Goal: Task Accomplishment & Management: Manage account settings

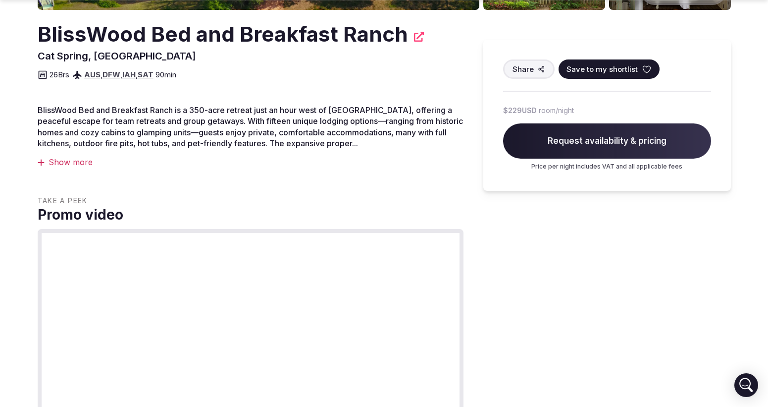
scroll to position [319, 0]
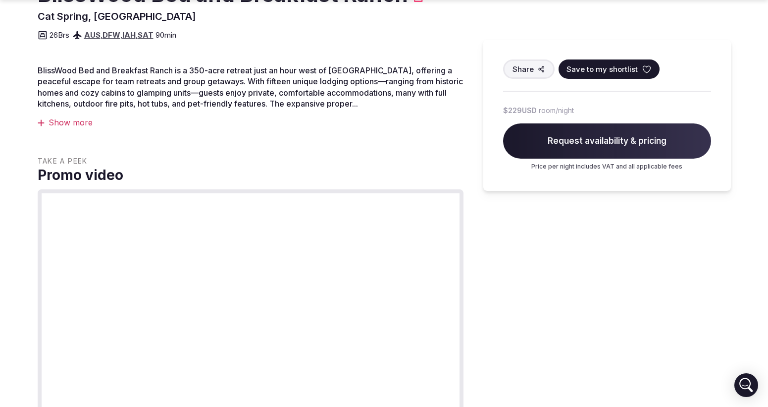
click at [66, 123] on div "Show more" at bounding box center [251, 122] width 426 height 11
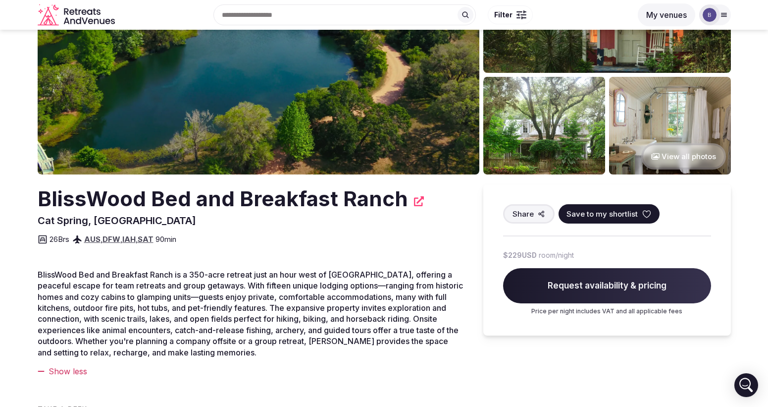
scroll to position [0, 0]
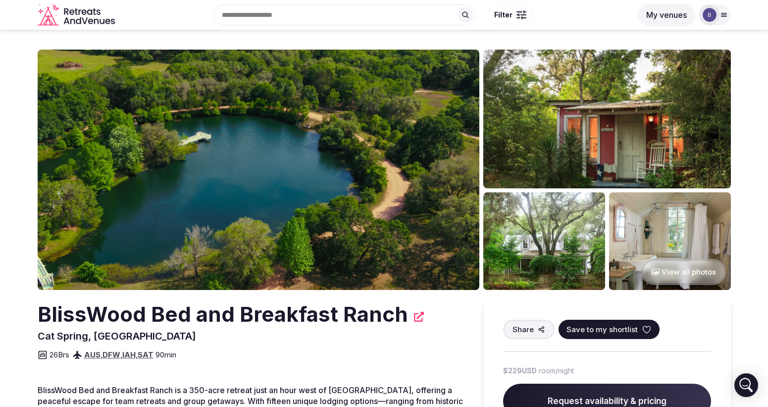
click at [714, 19] on img at bounding box center [710, 15] width 14 height 14
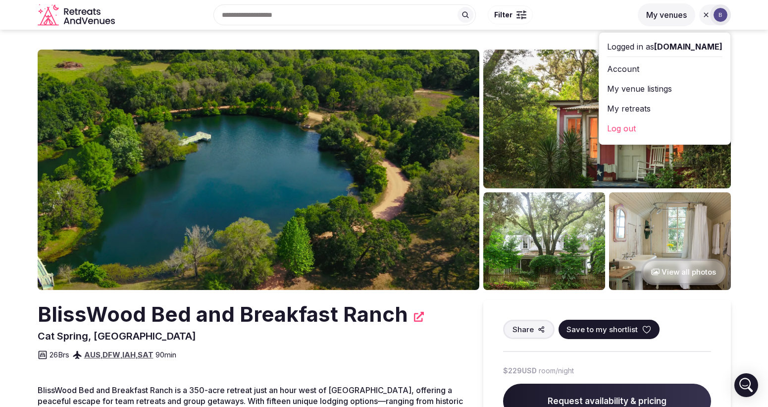
click at [650, 87] on link "My venue listings" at bounding box center [664, 89] width 115 height 16
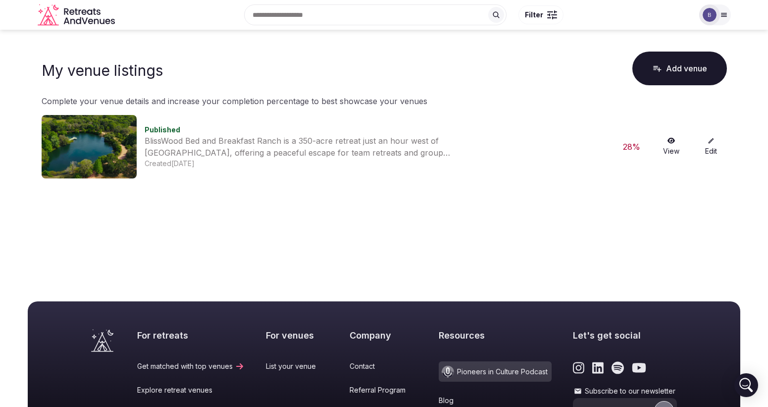
click at [664, 141] on link "View" at bounding box center [672, 146] width 32 height 19
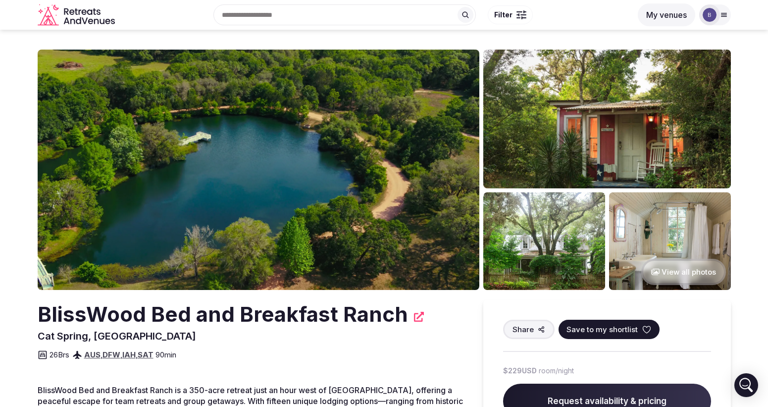
click at [716, 7] on div at bounding box center [709, 14] width 21 height 21
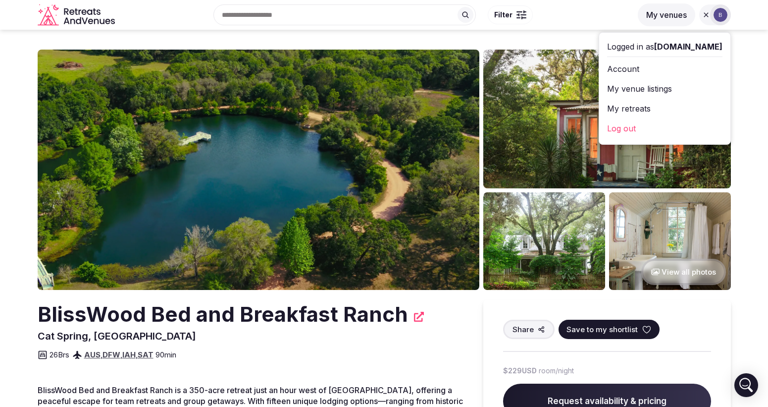
click at [665, 87] on link "My venue listings" at bounding box center [664, 89] width 115 height 16
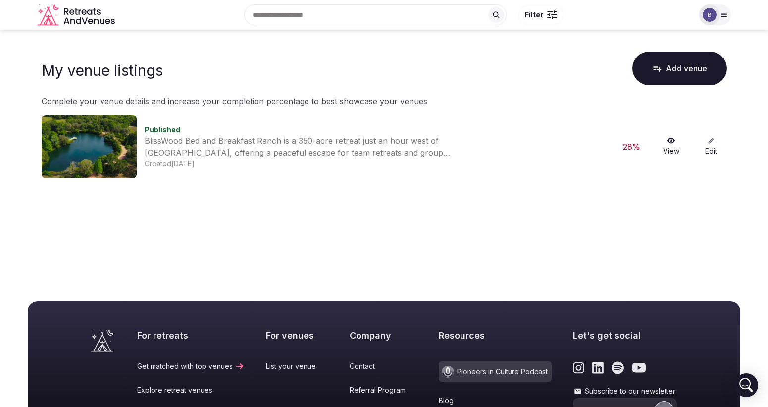
click at [707, 146] on link "Edit" at bounding box center [711, 146] width 32 height 19
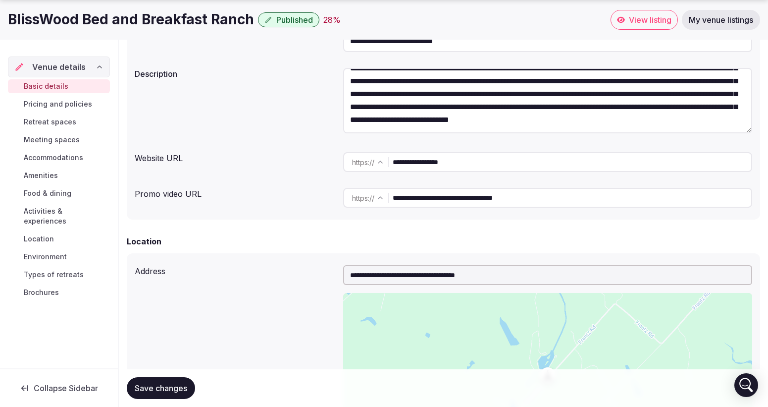
scroll to position [155, 0]
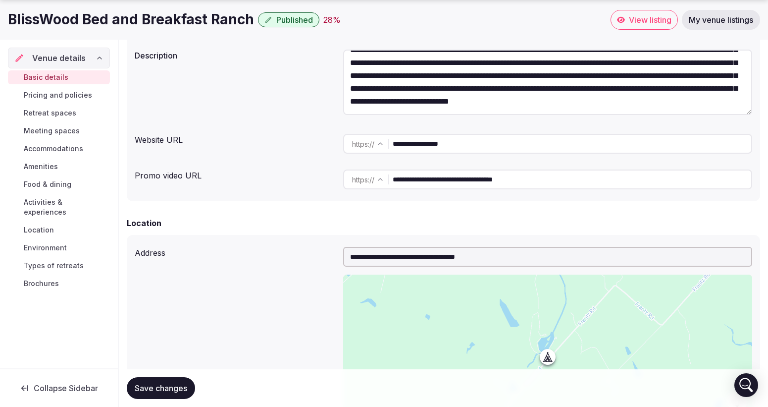
click at [57, 111] on span "Retreat spaces" at bounding box center [50, 113] width 53 height 10
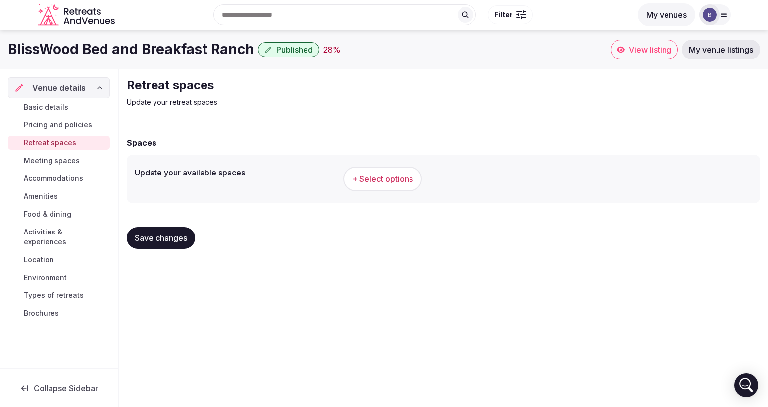
click at [55, 123] on span "Pricing and policies" at bounding box center [58, 125] width 68 height 10
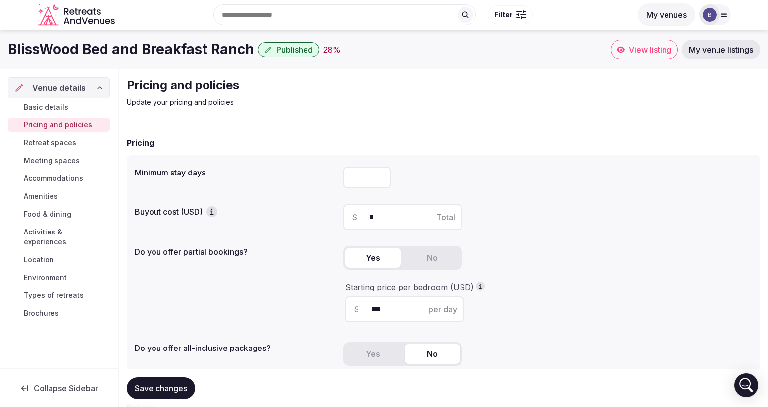
click at [59, 109] on span "Basic details" at bounding box center [46, 107] width 45 height 10
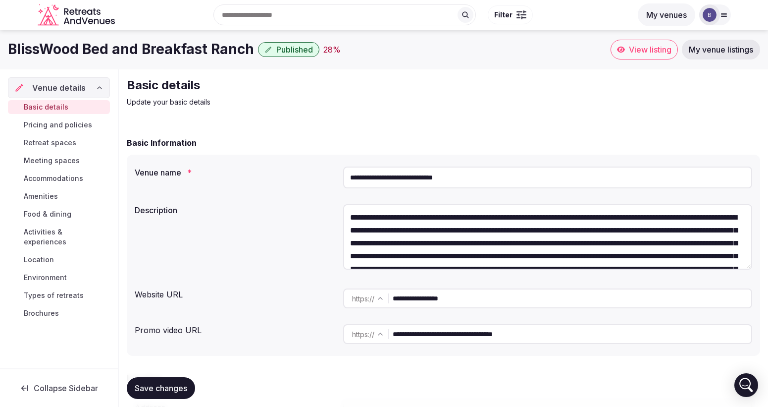
click at [60, 158] on span "Meeting spaces" at bounding box center [52, 161] width 56 height 10
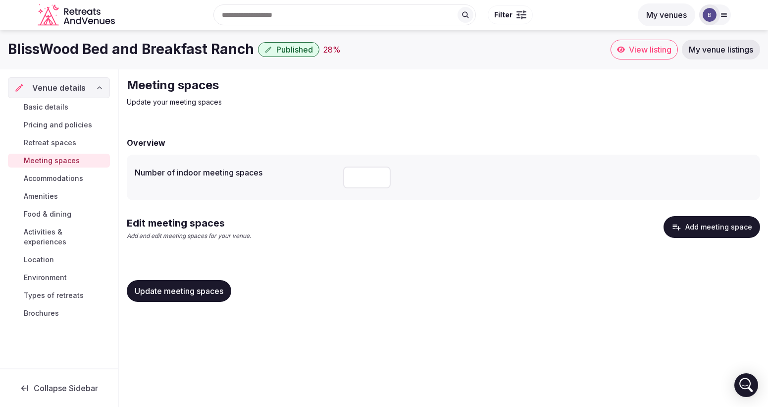
click at [61, 171] on link "Accommodations" at bounding box center [59, 178] width 102 height 14
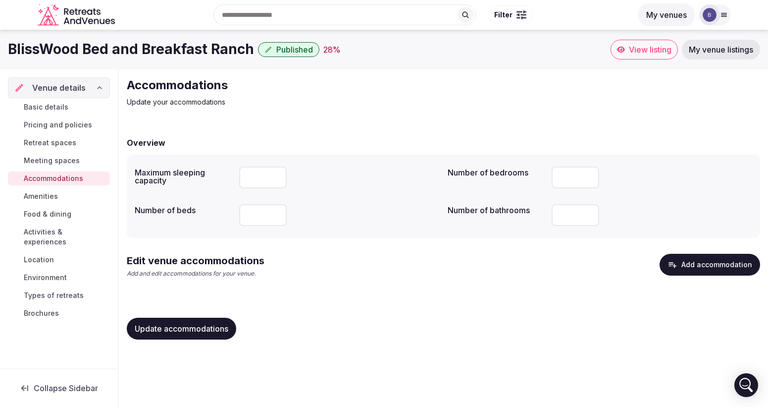
click at [45, 200] on span "Amenities" at bounding box center [41, 196] width 34 height 10
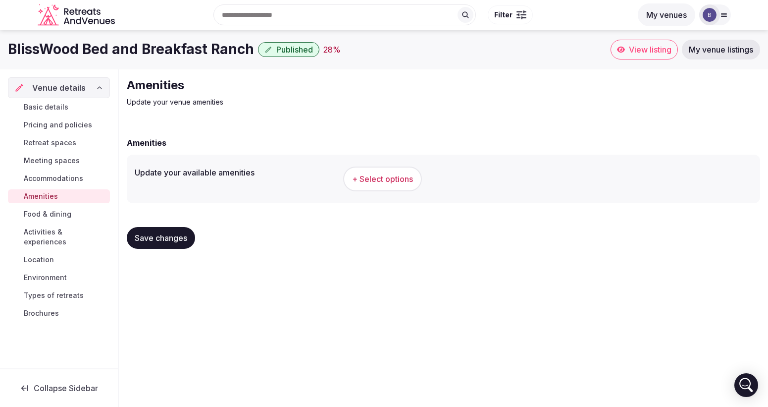
click at [45, 220] on link "Food & dining" at bounding box center [59, 214] width 102 height 14
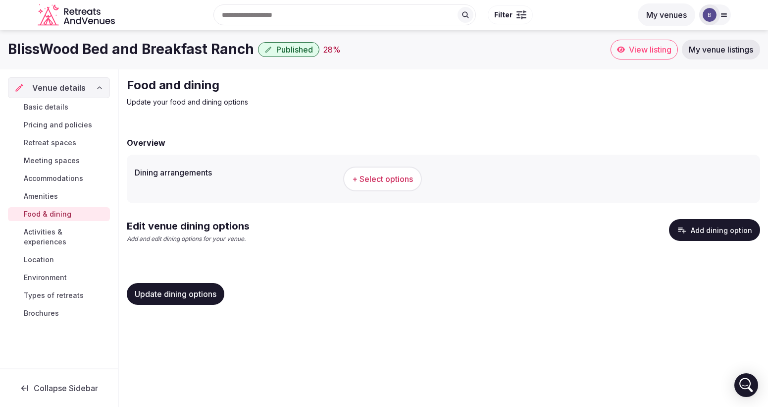
click at [48, 230] on span "Activities & experiences" at bounding box center [65, 237] width 82 height 20
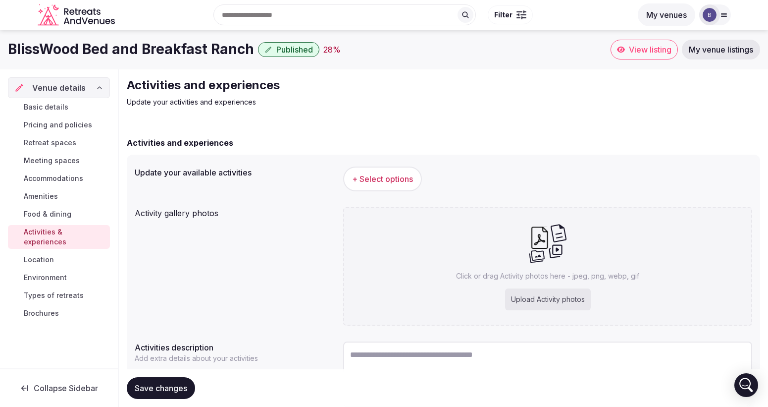
click at [41, 255] on span "Location" at bounding box center [39, 260] width 30 height 10
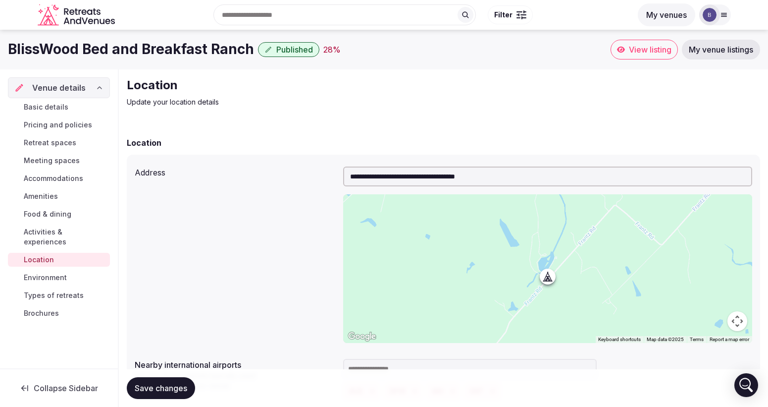
click at [44, 272] on span "Environment" at bounding box center [45, 277] width 43 height 10
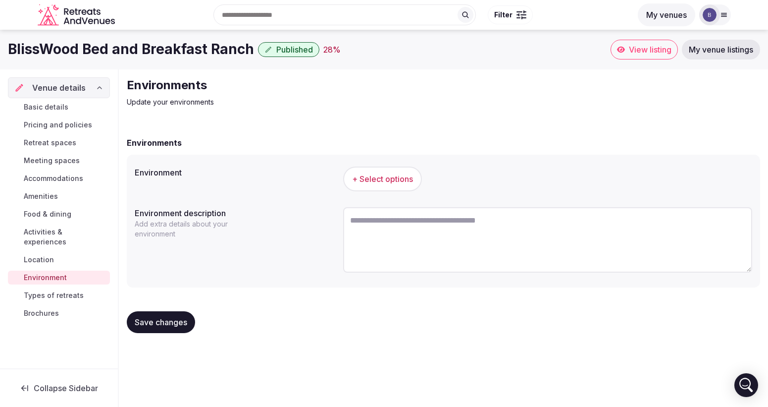
click at [44, 290] on span "Types of retreats" at bounding box center [54, 295] width 60 height 10
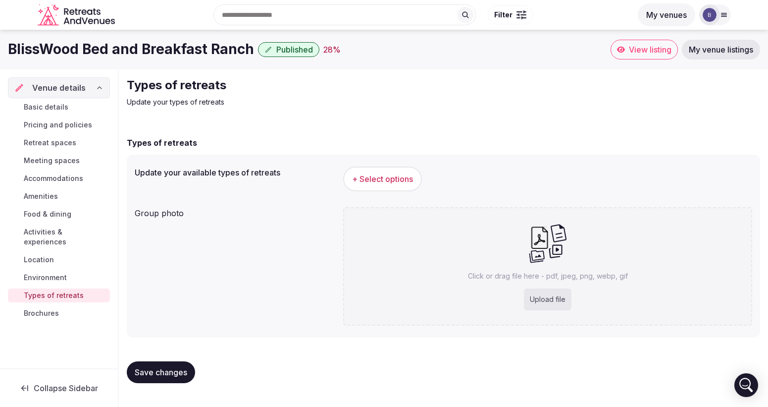
click at [44, 306] on link "Brochures" at bounding box center [59, 313] width 102 height 14
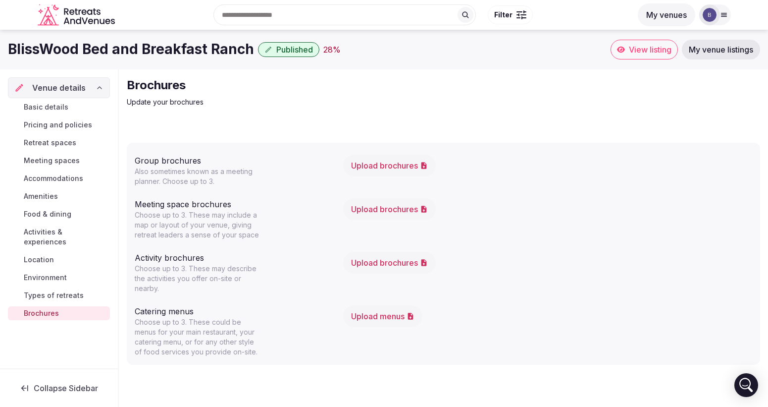
click at [48, 181] on span "Accommodations" at bounding box center [53, 178] width 59 height 10
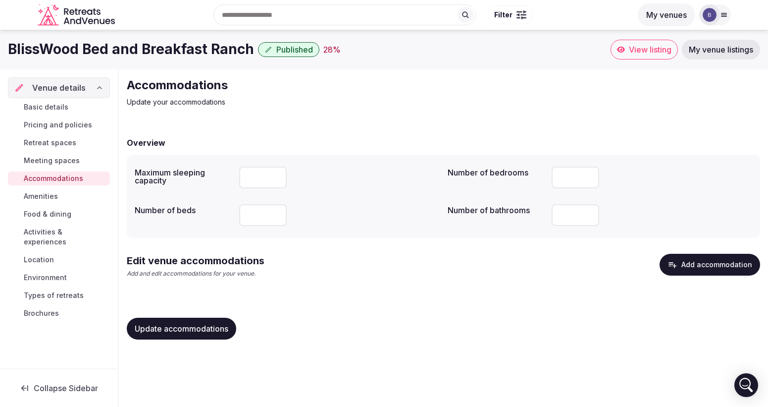
click at [32, 196] on span "Amenities" at bounding box center [41, 196] width 34 height 10
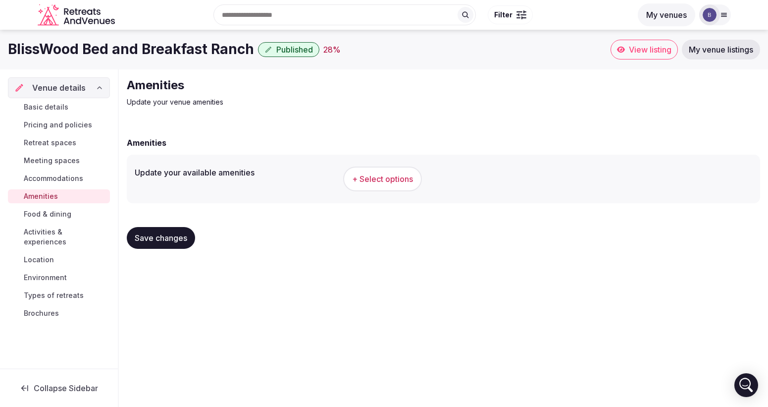
click at [379, 186] on button "+ Select options" at bounding box center [382, 178] width 79 height 25
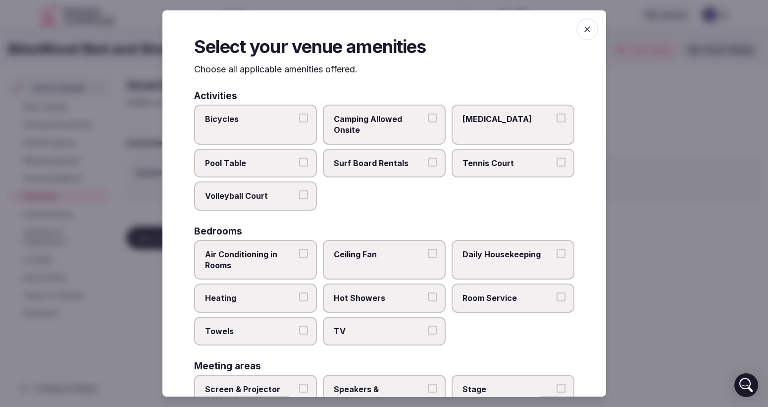
click at [590, 31] on icon "button" at bounding box center [587, 29] width 10 height 10
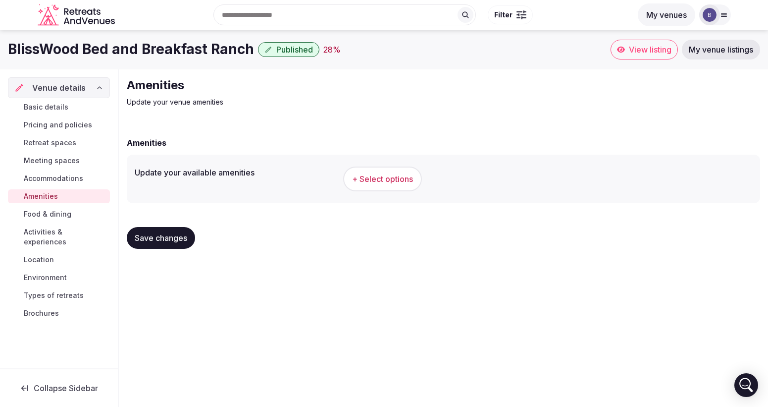
click at [52, 125] on span "Pricing and policies" at bounding box center [58, 125] width 68 height 10
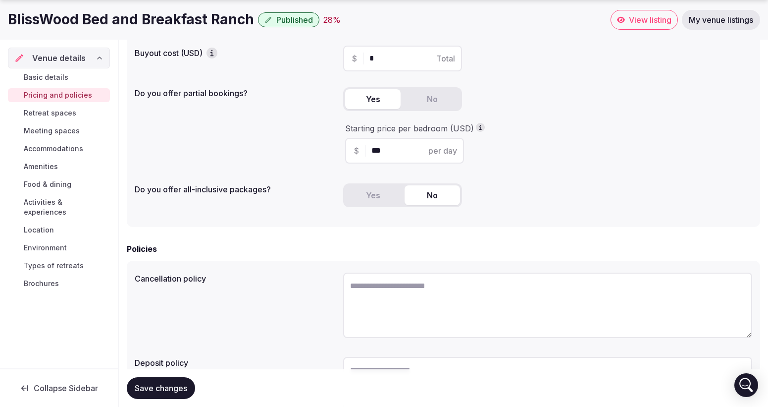
scroll to position [250, 0]
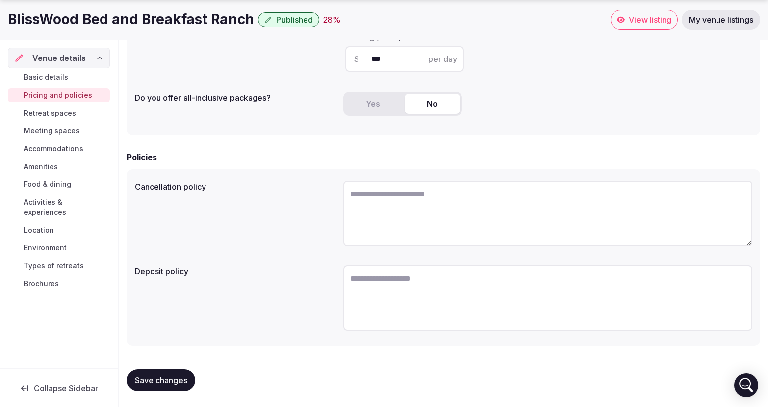
click at [59, 112] on span "Retreat spaces" at bounding box center [50, 113] width 53 height 10
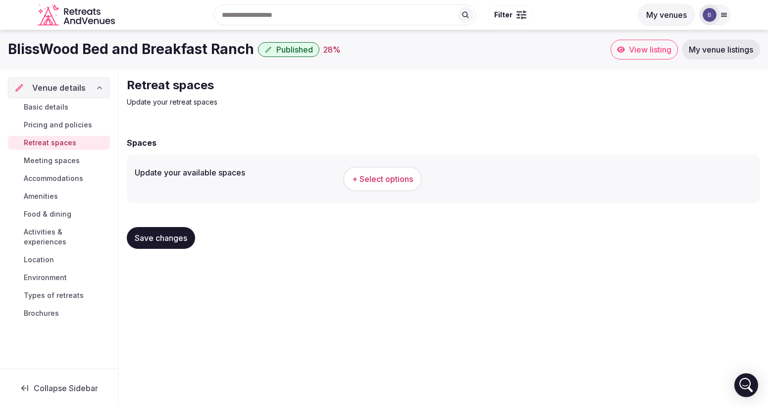
click at [58, 112] on link "Basic details" at bounding box center [59, 107] width 102 height 14
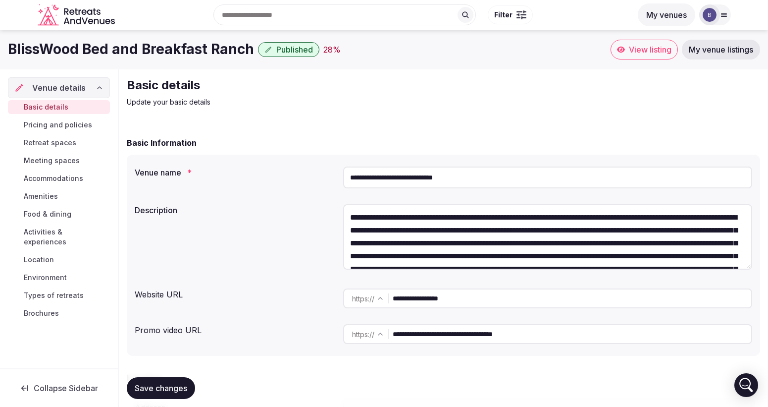
click at [68, 120] on span "Pricing and policies" at bounding box center [58, 125] width 68 height 10
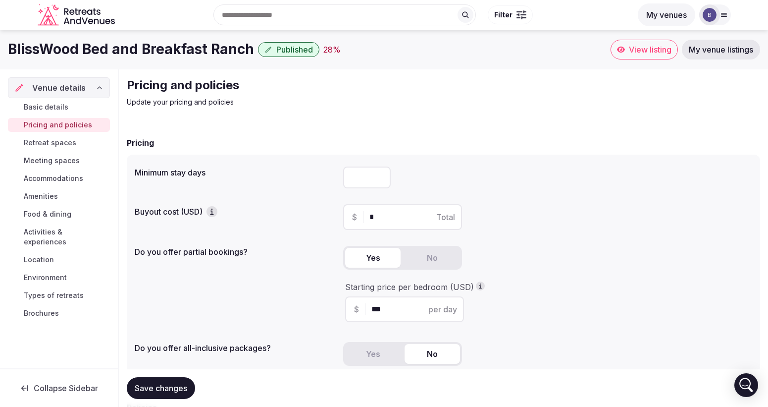
click at [49, 148] on link "Retreat spaces" at bounding box center [59, 143] width 102 height 14
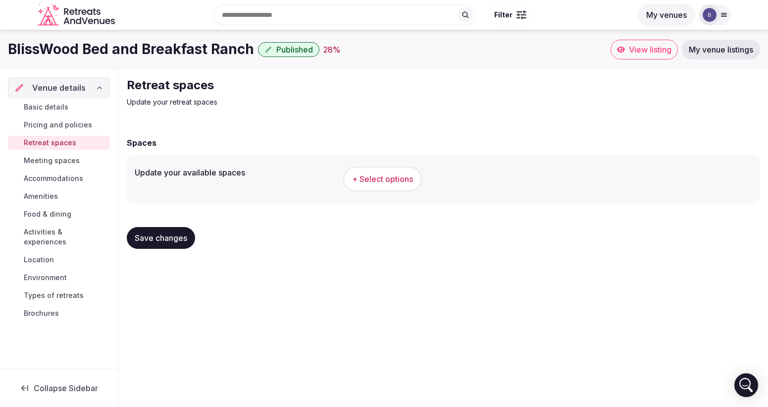
click at [276, 48] on span "Published" at bounding box center [294, 50] width 37 height 10
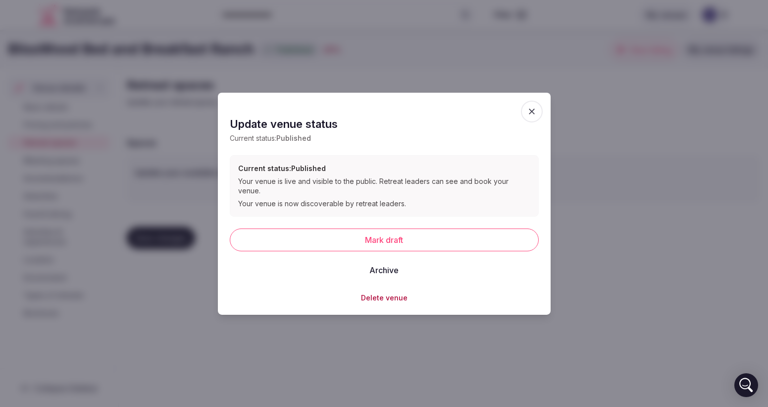
click at [537, 114] on span "button" at bounding box center [532, 111] width 22 height 22
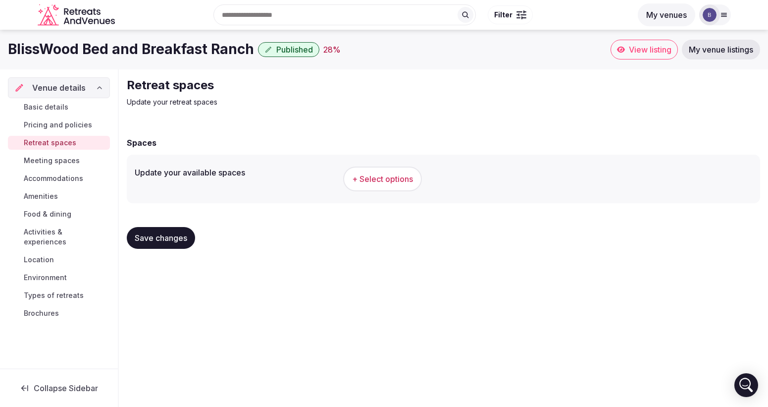
click at [638, 53] on span "View listing" at bounding box center [650, 50] width 43 height 10
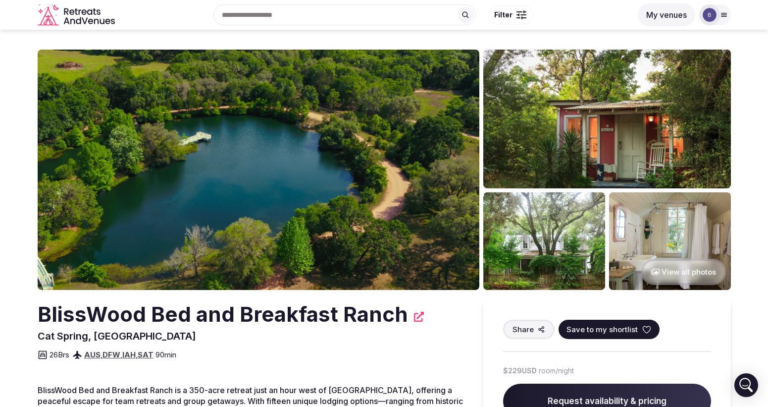
click at [722, 10] on div at bounding box center [715, 14] width 32 height 21
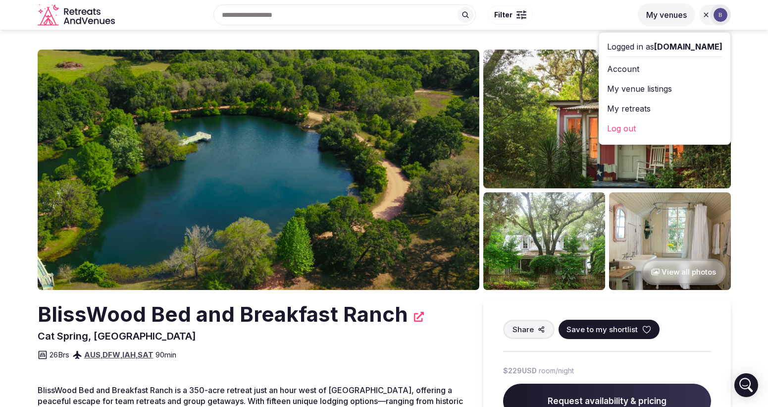
click at [651, 66] on link "Account" at bounding box center [664, 69] width 115 height 16
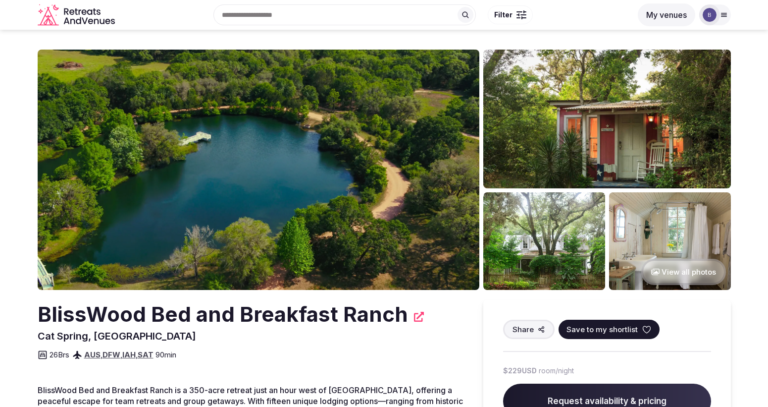
click at [729, 9] on div at bounding box center [715, 14] width 32 height 21
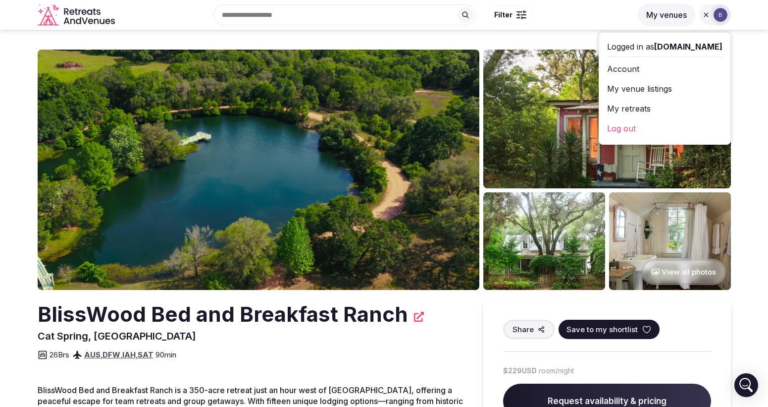
click at [643, 86] on link "My venue listings" at bounding box center [664, 89] width 115 height 16
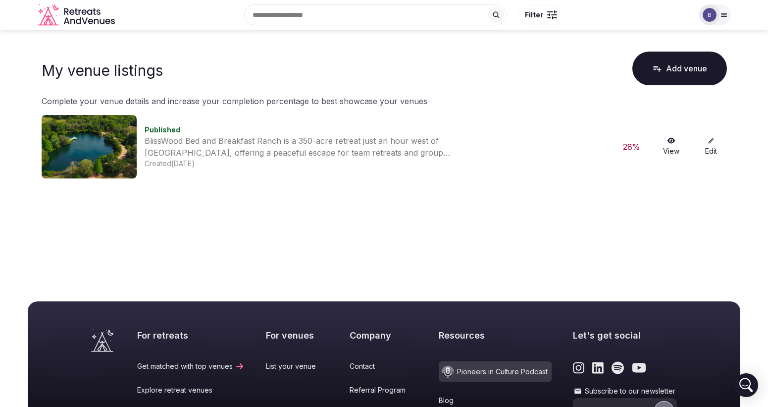
click at [673, 145] on link "View" at bounding box center [672, 146] width 32 height 19
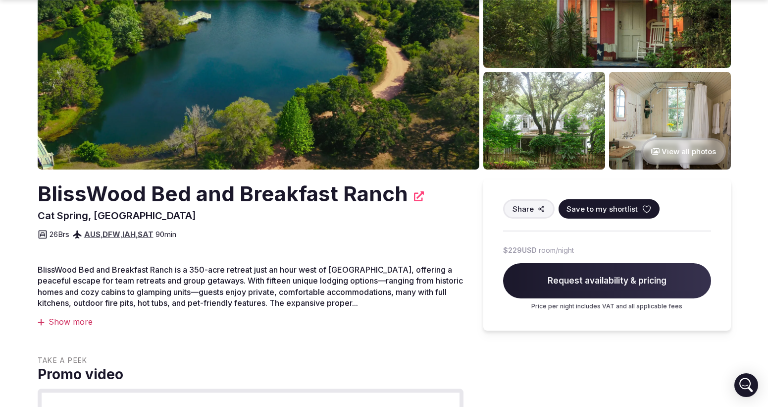
scroll to position [147, 0]
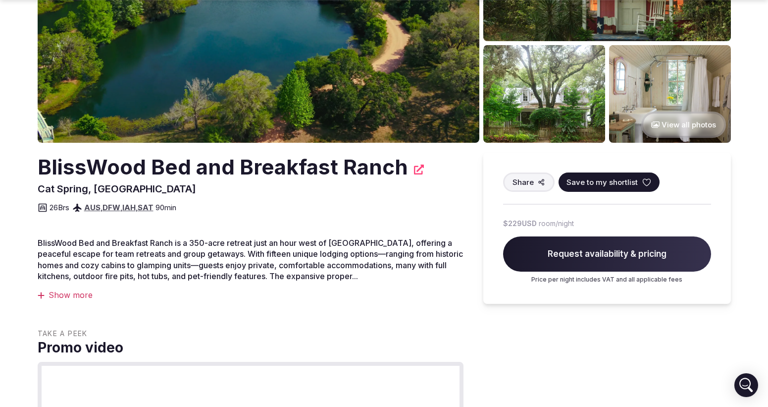
click at [538, 180] on icon "button" at bounding box center [541, 181] width 7 height 7
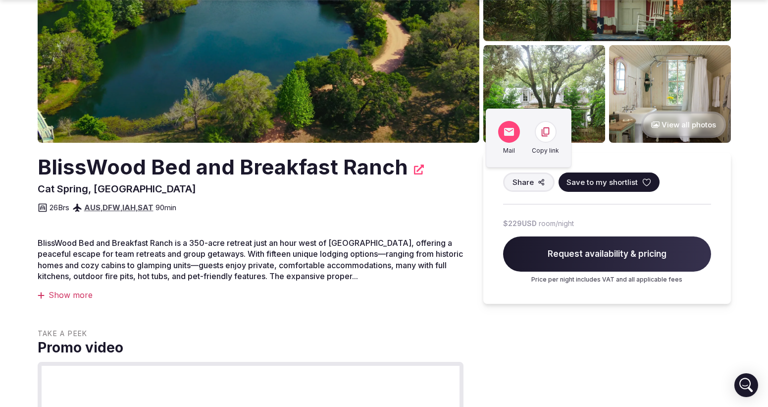
click at [547, 131] on icon at bounding box center [545, 131] width 11 height 11
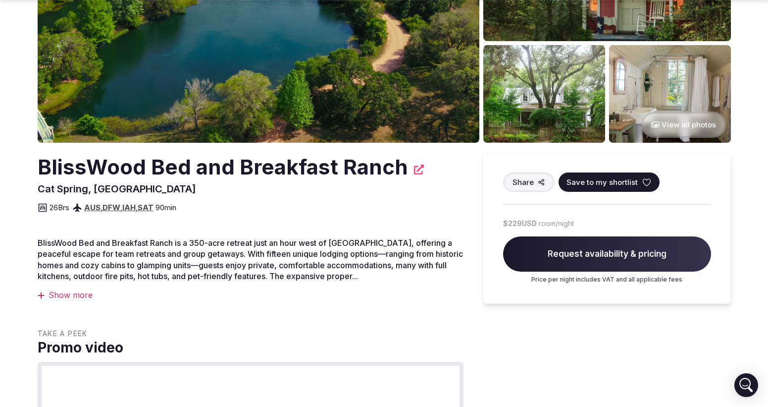
scroll to position [0, 0]
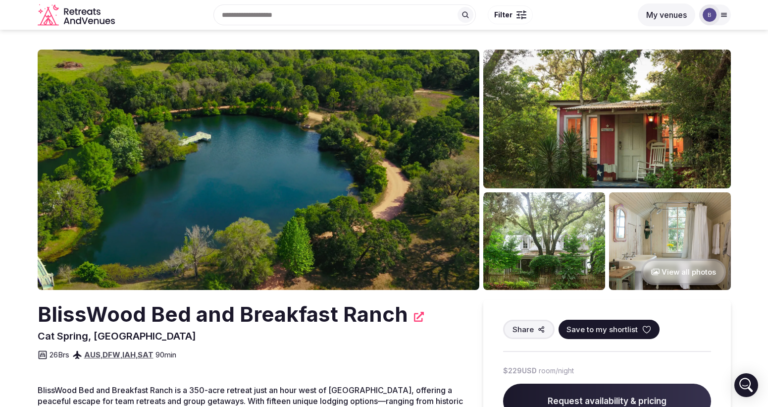
click at [714, 18] on img at bounding box center [710, 15] width 14 height 14
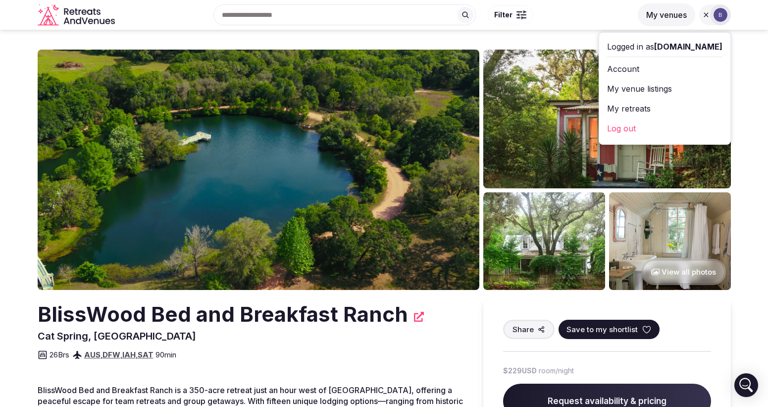
click at [650, 91] on link "My venue listings" at bounding box center [664, 89] width 115 height 16
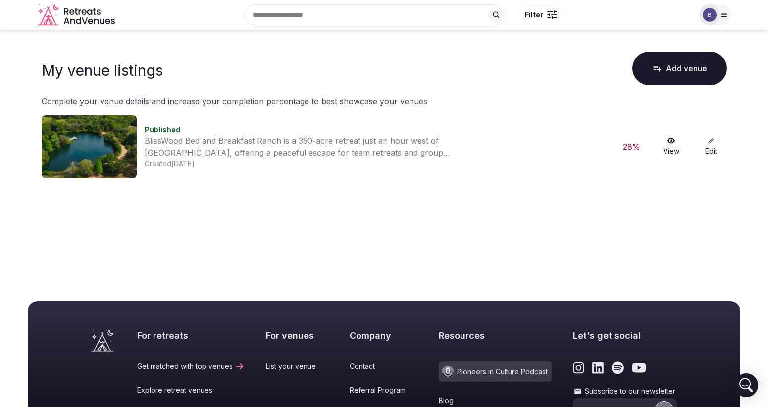
click at [675, 147] on link "View" at bounding box center [672, 146] width 32 height 19
click at [711, 145] on link "Edit" at bounding box center [711, 146] width 32 height 19
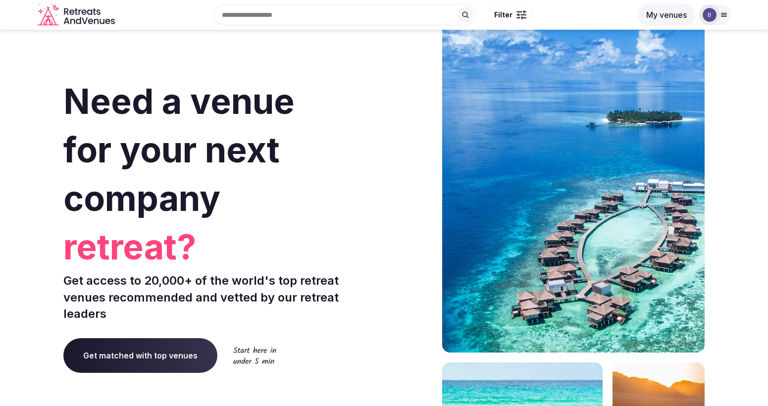
click at [713, 19] on img at bounding box center [710, 15] width 14 height 14
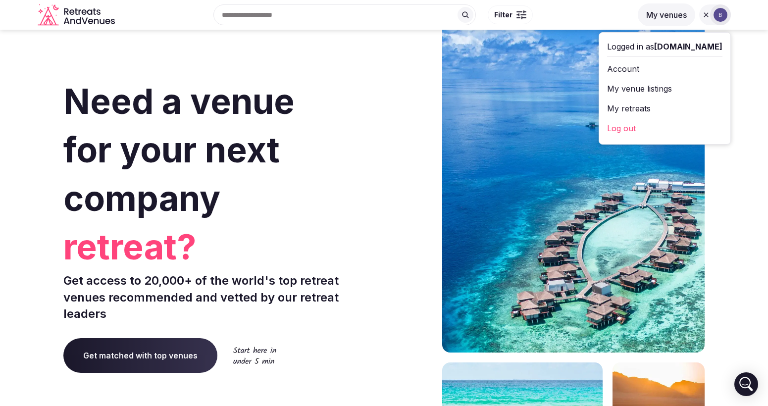
click at [638, 130] on link "Log out" at bounding box center [664, 128] width 115 height 16
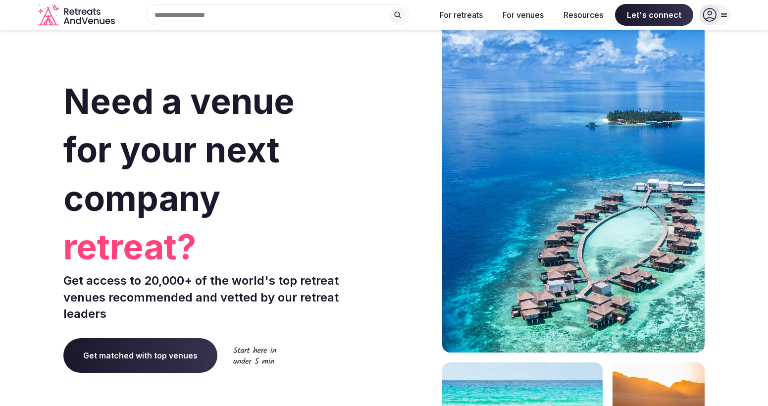
click at [715, 17] on icon at bounding box center [710, 15] width 14 height 14
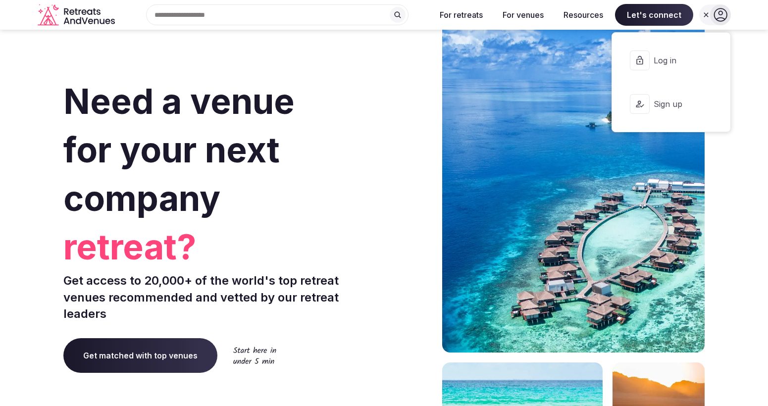
click at [657, 56] on span "Log in" at bounding box center [678, 60] width 48 height 11
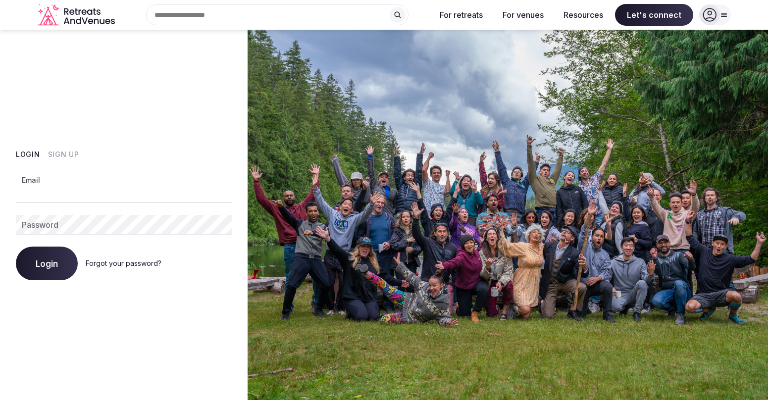
click at [76, 199] on input "Email" at bounding box center [124, 193] width 216 height 20
paste input "**********"
type input "**********"
click at [135, 379] on div "**********" at bounding box center [124, 215] width 248 height 370
click at [125, 235] on div "**********" at bounding box center [124, 225] width 216 height 109
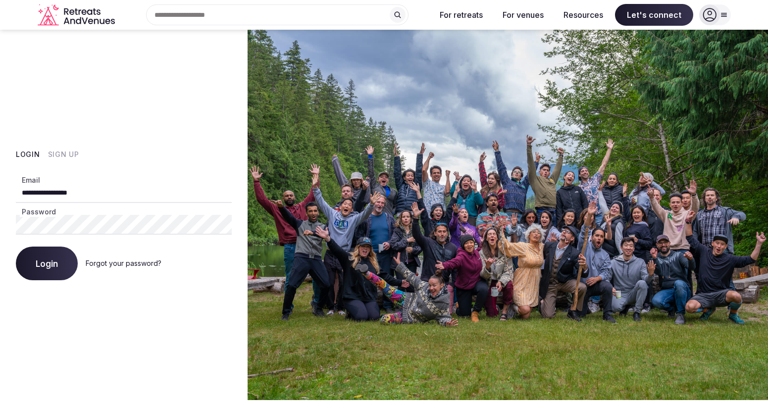
click at [64, 265] on button "Login" at bounding box center [47, 264] width 62 height 34
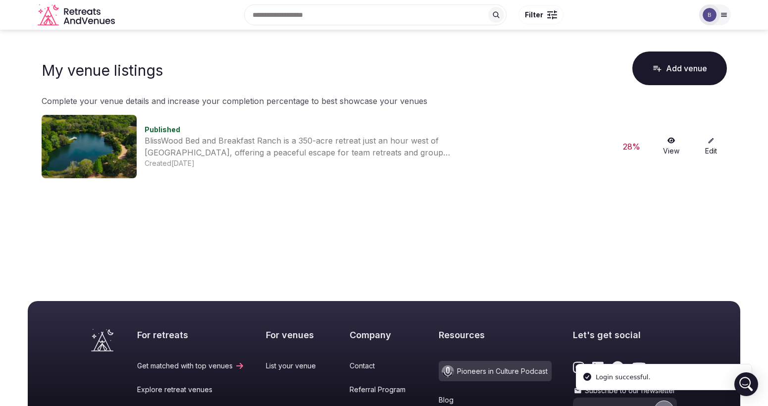
click at [725, 10] on div at bounding box center [715, 14] width 32 height 21
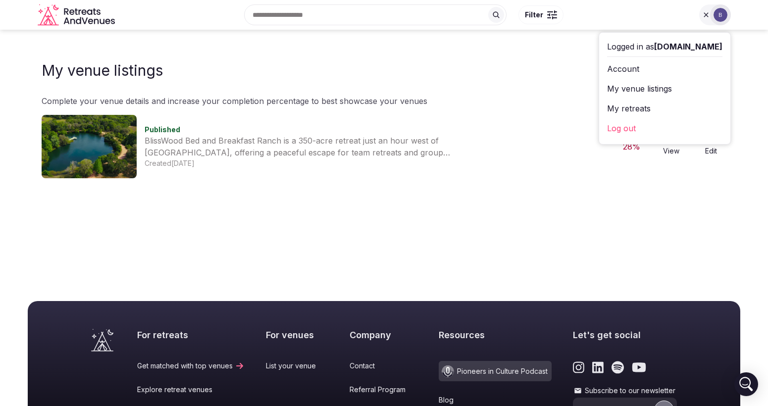
click at [639, 199] on main "My venue listings Add venue Complete your venue details and increase your compl…" at bounding box center [384, 152] width 768 height 244
click at [595, 272] on main "My venue listings Add venue Complete your venue details and increase your compl…" at bounding box center [384, 152] width 768 height 244
click at [703, 211] on main "My venue listings Add venue Complete your venue details and increase your compl…" at bounding box center [384, 152] width 768 height 244
click at [701, 173] on div "Published BlissWood Bed and Breakfast Ranch is a 350-acre retreat just an hour …" at bounding box center [384, 146] width 685 height 63
click at [720, 17] on img at bounding box center [721, 15] width 14 height 14
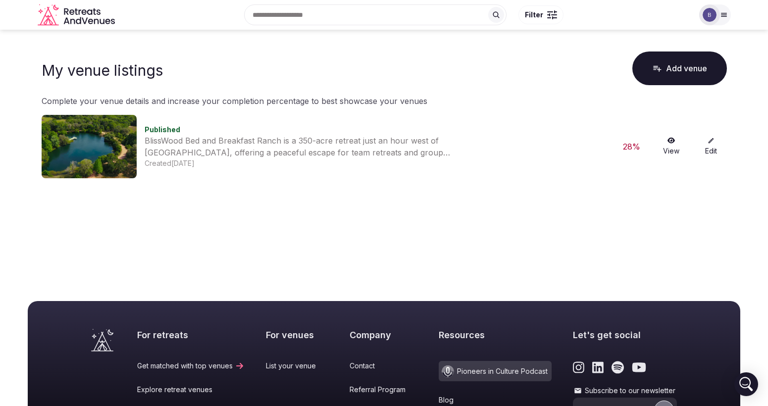
click at [717, 8] on div at bounding box center [709, 14] width 21 height 21
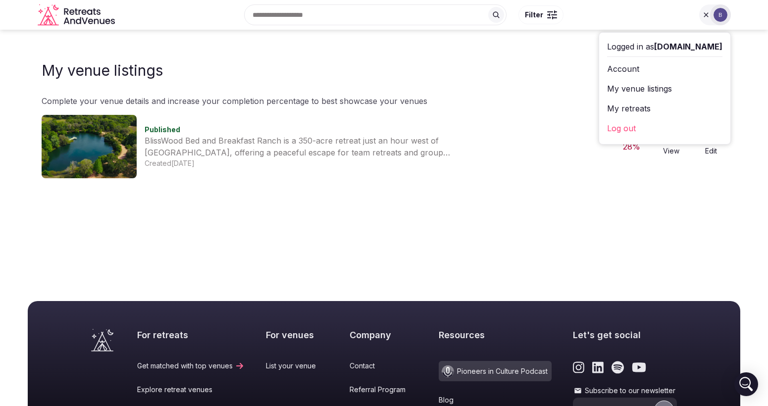
click at [719, 15] on img at bounding box center [721, 15] width 14 height 14
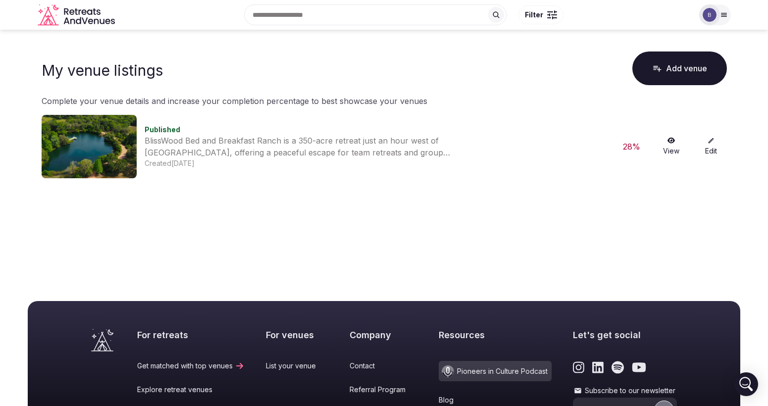
click at [715, 147] on link "Edit" at bounding box center [711, 146] width 32 height 19
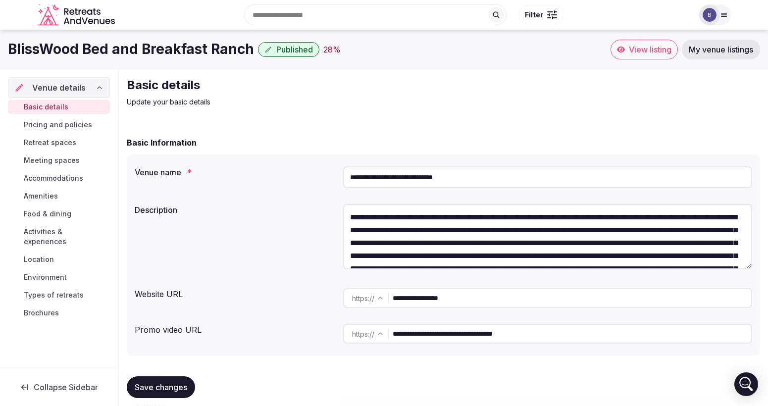
scroll to position [0, 0]
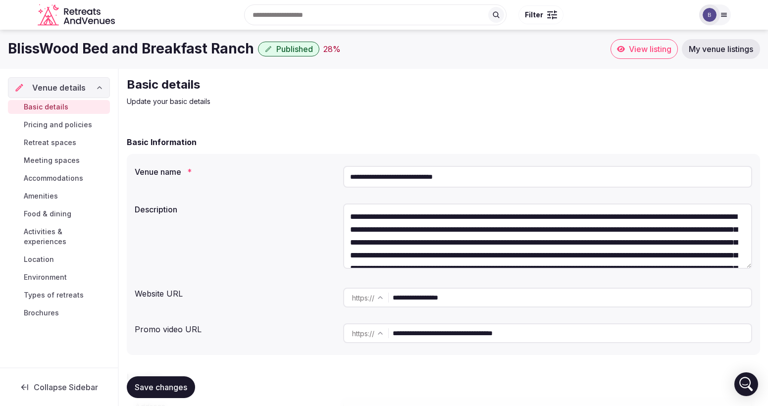
click at [68, 117] on div "Basic details Pricing and policies Retreat spaces Meeting spaces Accommodations…" at bounding box center [59, 210] width 102 height 224
click at [70, 121] on span "Pricing and policies" at bounding box center [58, 125] width 68 height 10
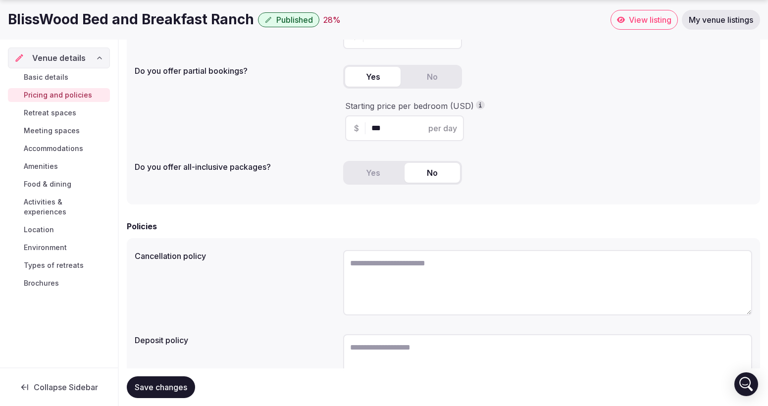
scroll to position [252, 0]
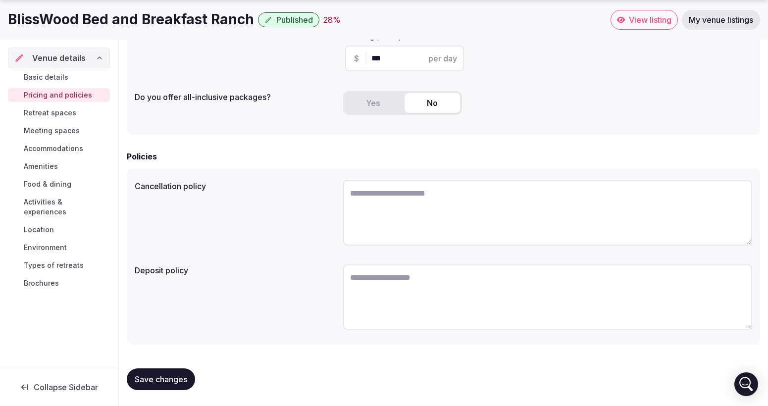
click at [54, 153] on span "Accommodations" at bounding box center [53, 149] width 59 height 10
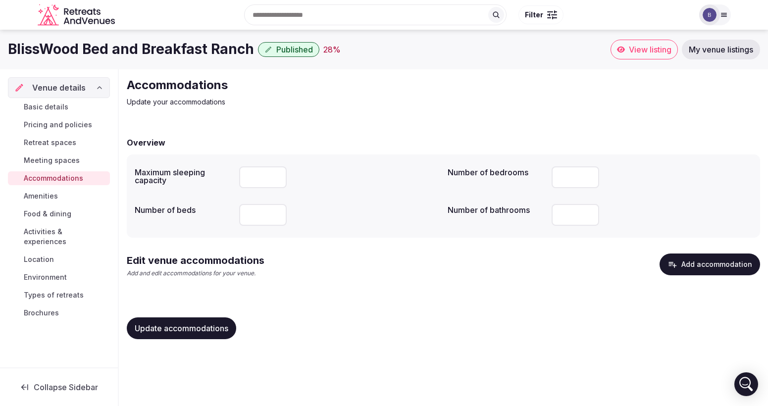
click at [715, 266] on button "Add accommodation" at bounding box center [710, 265] width 101 height 22
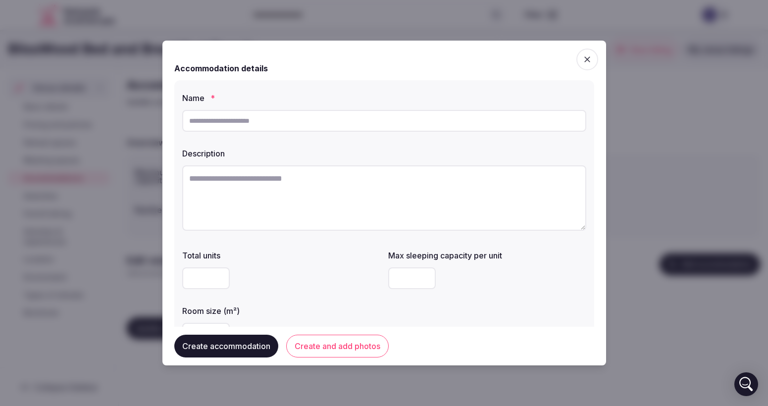
click at [588, 52] on span "button" at bounding box center [588, 60] width 22 height 22
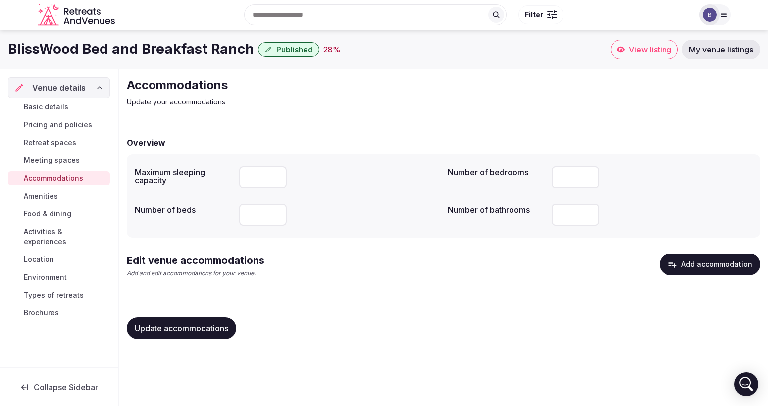
click at [40, 197] on span "Amenities" at bounding box center [41, 196] width 34 height 10
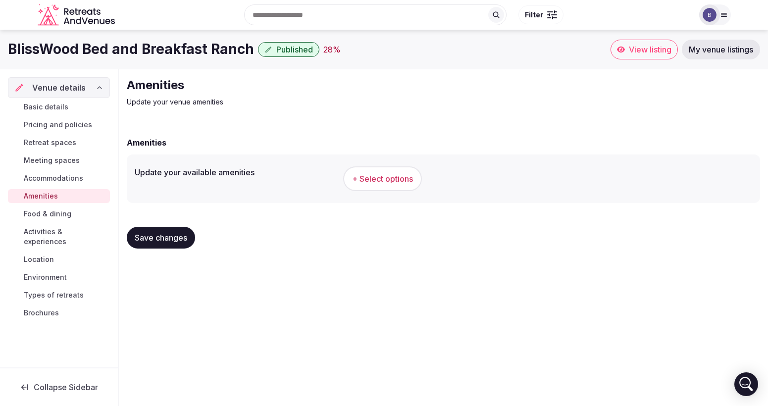
click at [61, 228] on span "Activities & experiences" at bounding box center [65, 237] width 82 height 20
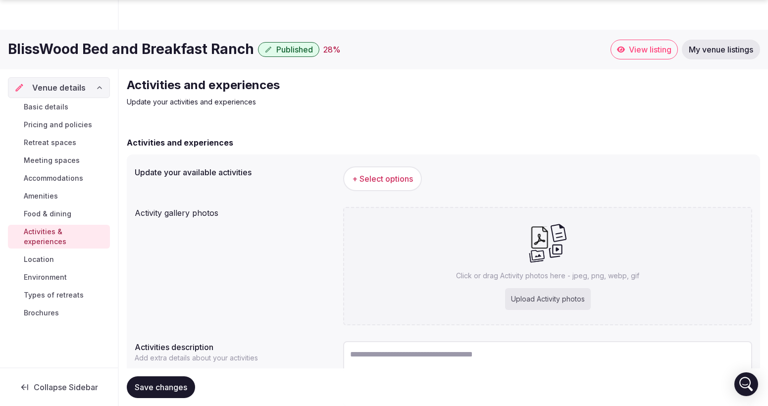
scroll to position [77, 0]
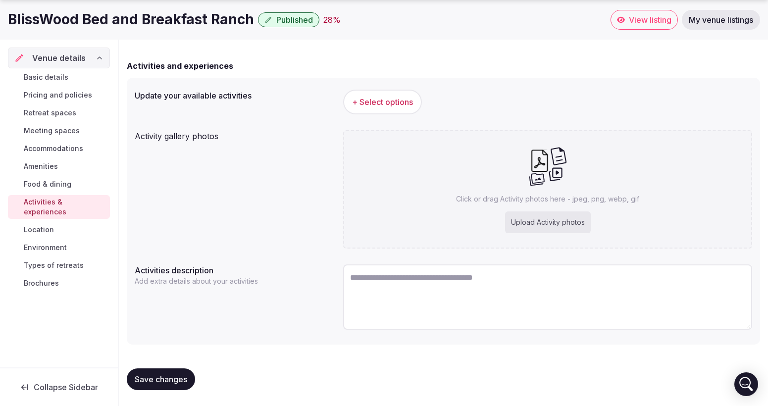
click at [47, 223] on link "Location" at bounding box center [59, 230] width 102 height 14
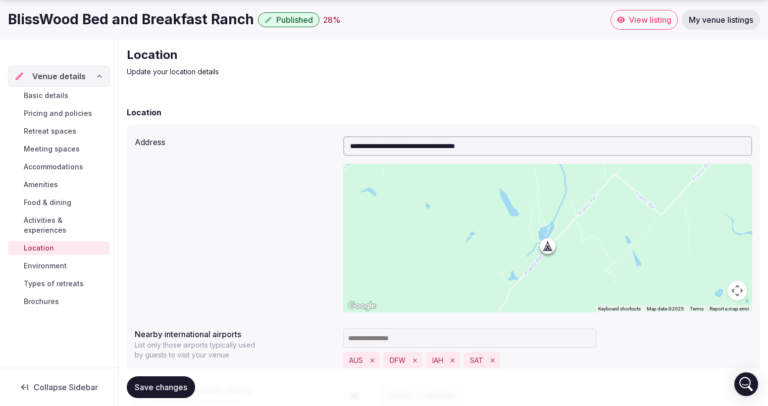
scroll to position [50, 0]
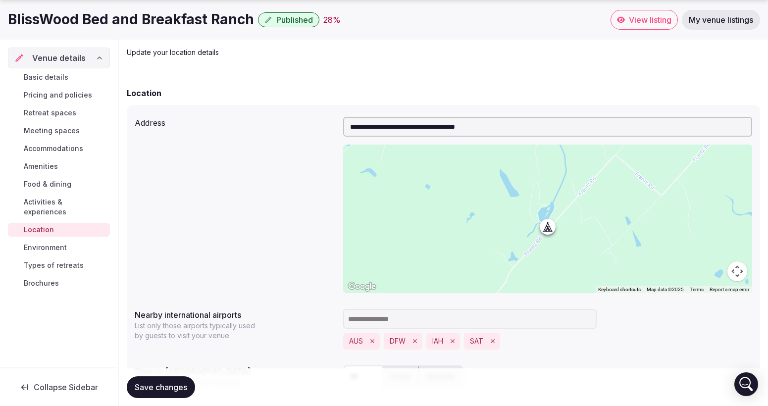
click at [54, 261] on span "Types of retreats" at bounding box center [54, 266] width 60 height 10
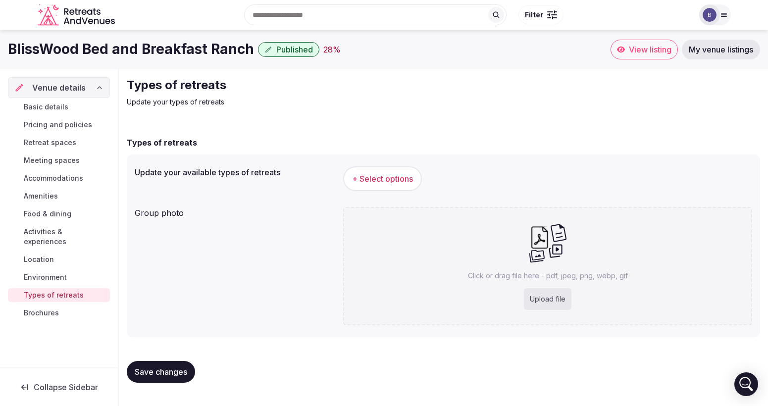
click at [383, 157] on div "Update your available types of retreats + Select options Group photo Click or d…" at bounding box center [443, 246] width 633 height 183
click at [383, 173] on span "+ Select options" at bounding box center [382, 178] width 61 height 11
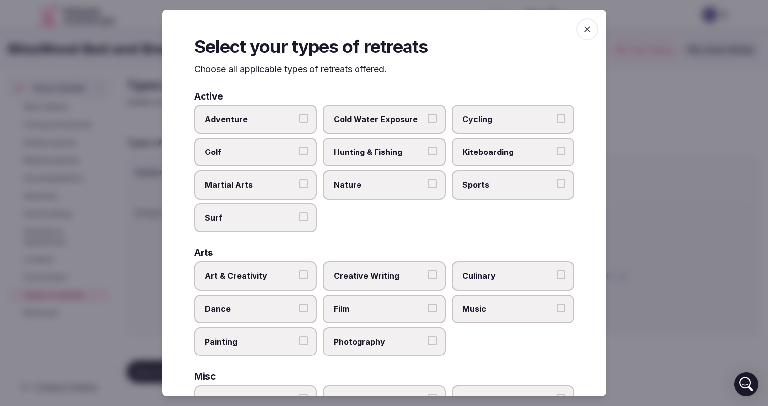
click at [589, 33] on icon "button" at bounding box center [587, 29] width 10 height 10
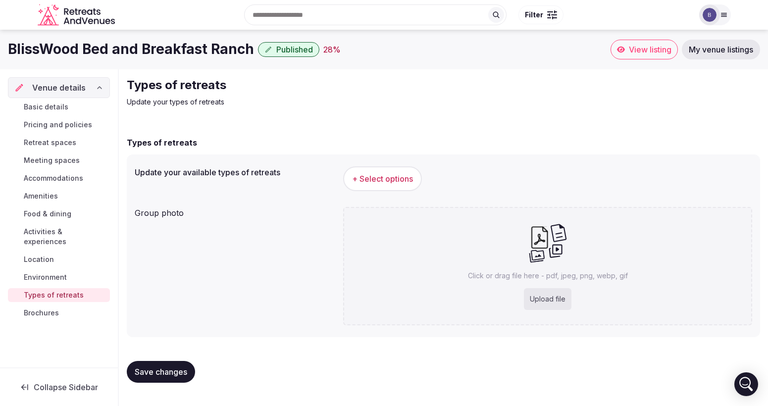
click at [61, 178] on span "Accommodations" at bounding box center [53, 178] width 59 height 10
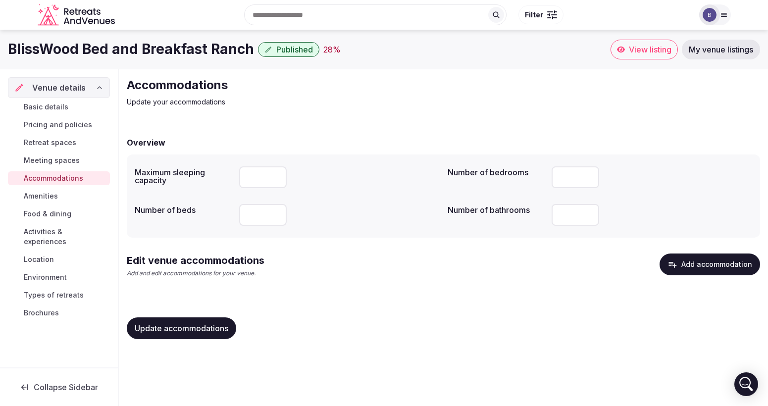
click at [56, 160] on span "Meeting spaces" at bounding box center [52, 161] width 56 height 10
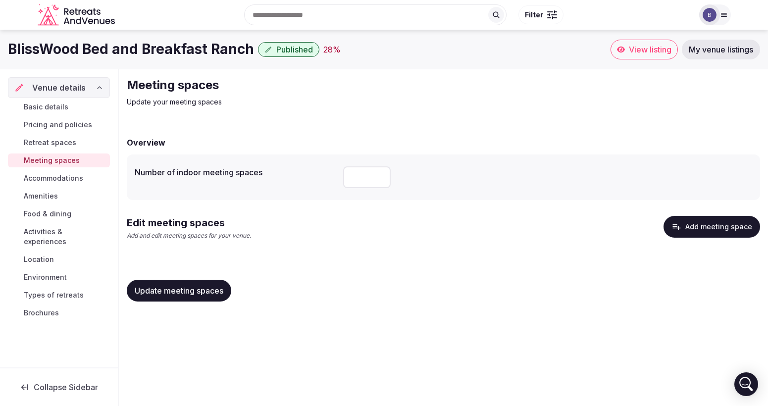
click at [63, 140] on span "Retreat spaces" at bounding box center [50, 143] width 53 height 10
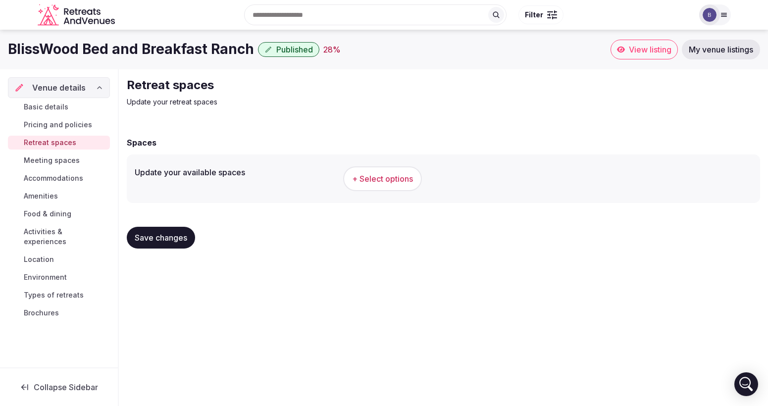
click at [64, 123] on span "Pricing and policies" at bounding box center [58, 125] width 68 height 10
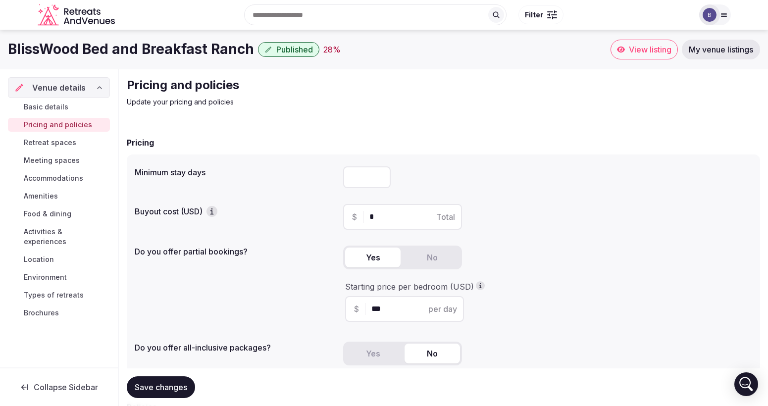
click at [65, 105] on span "Basic details" at bounding box center [46, 107] width 45 height 10
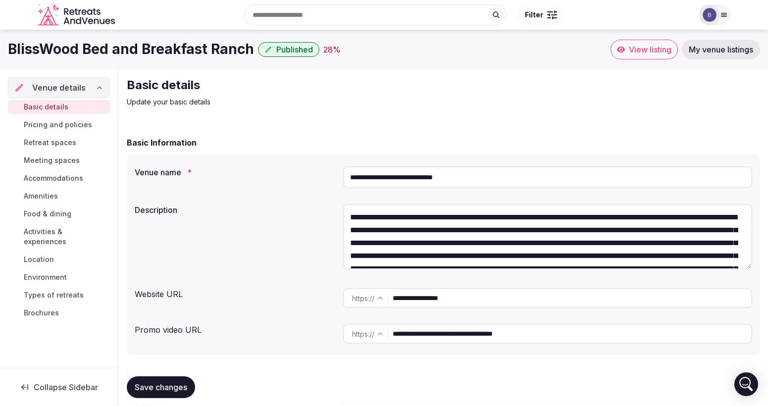
click at [43, 255] on span "Location" at bounding box center [39, 260] width 30 height 10
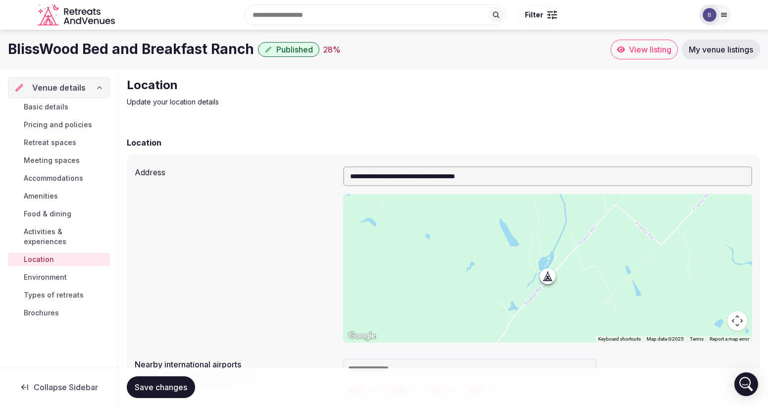
click at [46, 272] on span "Environment" at bounding box center [45, 277] width 43 height 10
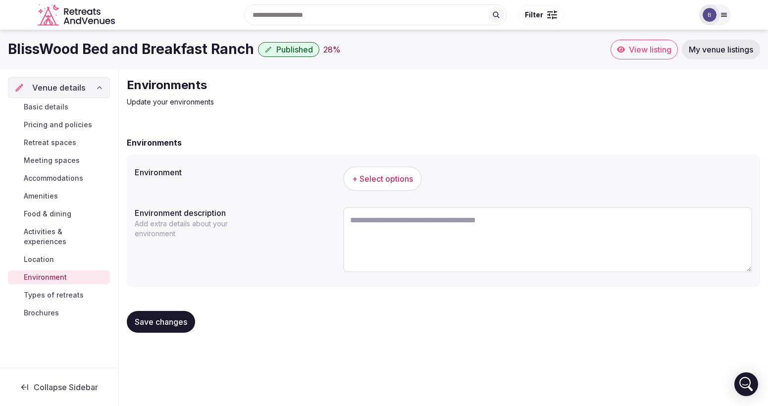
click at [49, 276] on div "Basic details Pricing and policies Retreat spaces Meeting spaces Accommodations…" at bounding box center [59, 210] width 102 height 224
click at [365, 115] on div "Environments Update your environments Environments Environment + Select options…" at bounding box center [443, 208] width 649 height 279
click at [47, 198] on span "Amenities" at bounding box center [41, 196] width 34 height 10
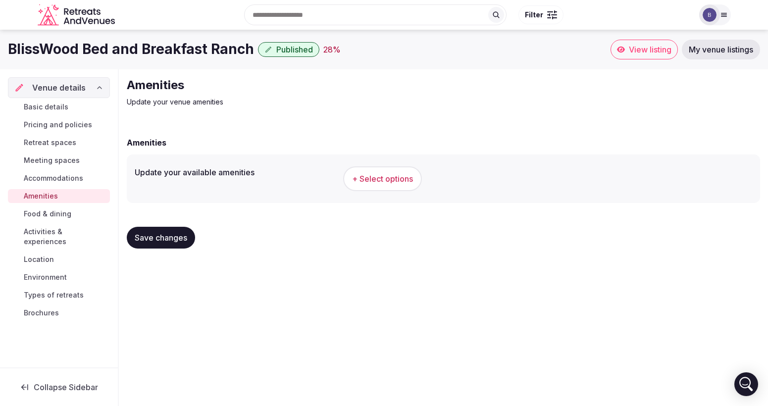
click at [84, 227] on span "Activities & experiences" at bounding box center [65, 237] width 82 height 20
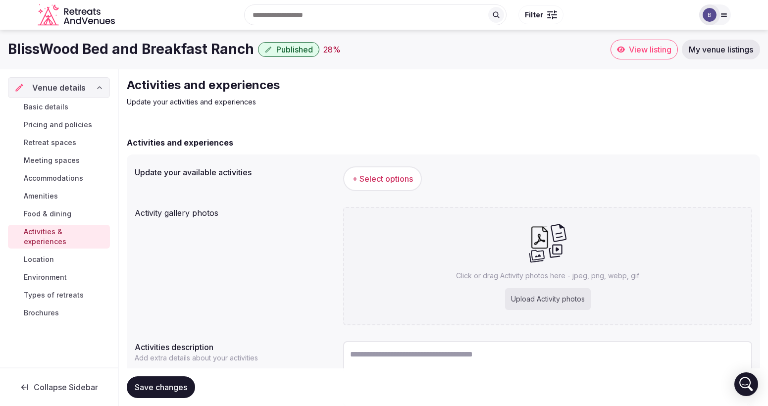
scroll to position [77, 0]
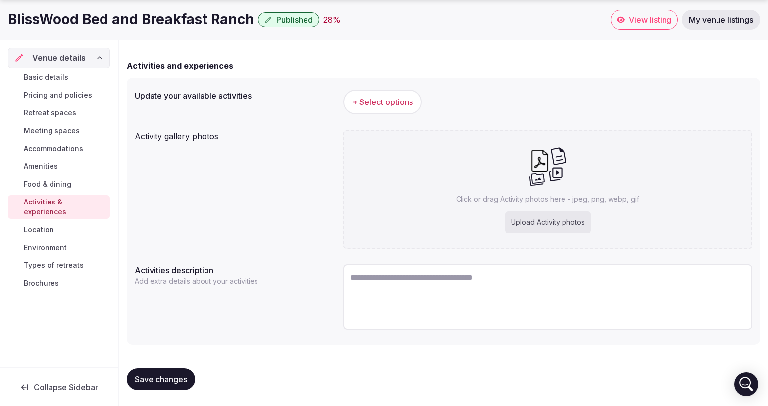
click at [406, 97] on span "+ Select options" at bounding box center [382, 102] width 61 height 11
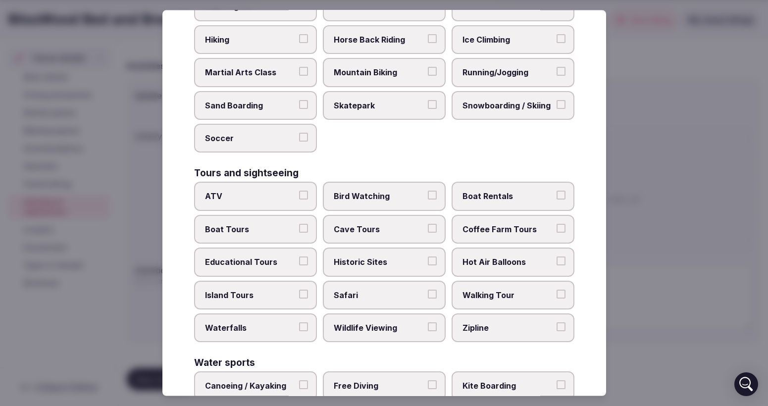
scroll to position [732, 0]
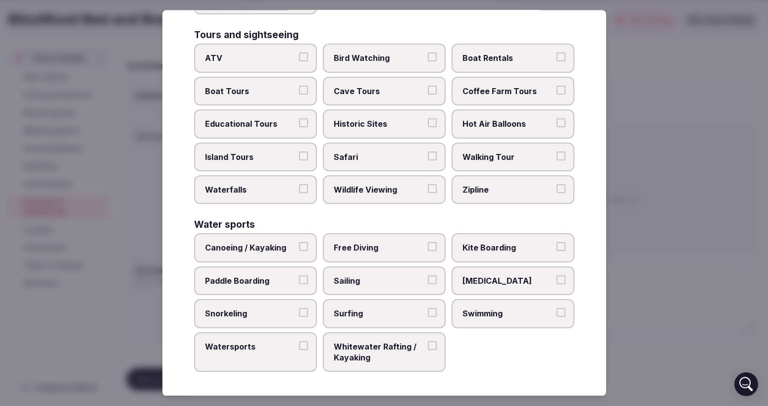
click at [617, 157] on div at bounding box center [384, 203] width 768 height 406
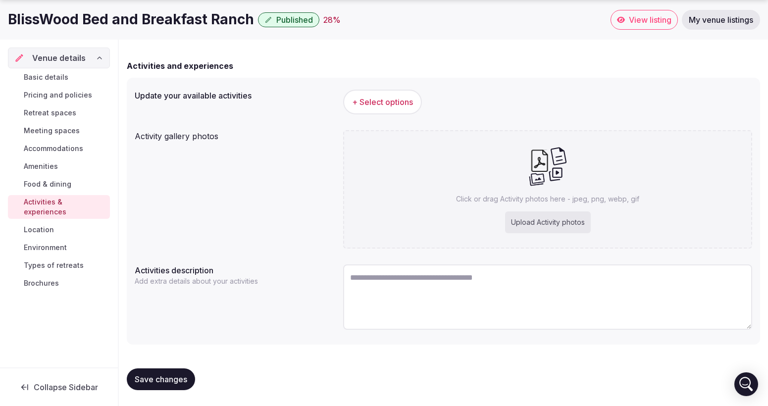
click at [370, 98] on span "+ Select options" at bounding box center [382, 102] width 61 height 11
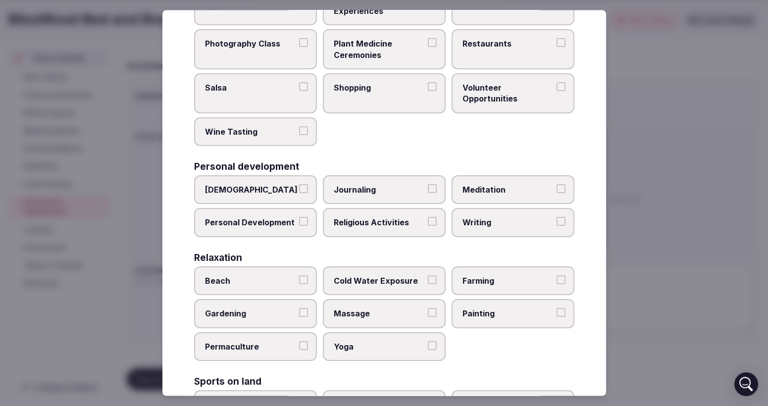
scroll to position [166, 0]
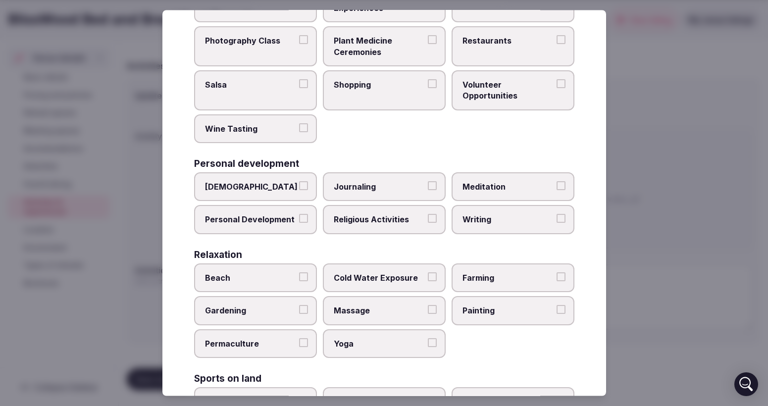
click at [645, 139] on div at bounding box center [384, 203] width 768 height 406
